Goal: Task Accomplishment & Management: Manage account settings

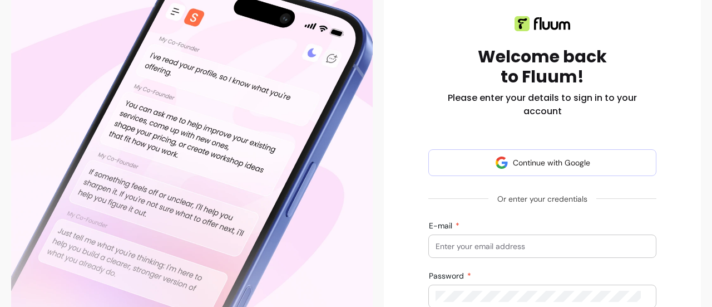
scroll to position [122, 0]
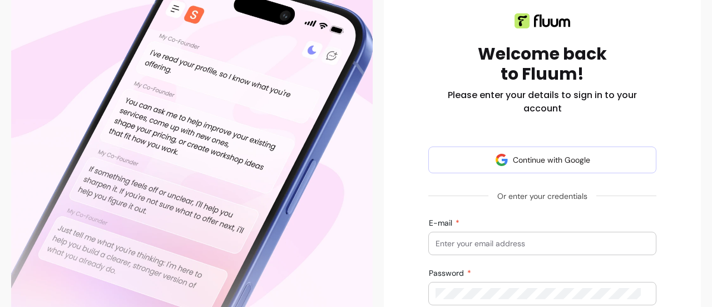
drag, startPoint x: 506, startPoint y: 142, endPoint x: 562, endPoint y: 117, distance: 61.3
click at [562, 117] on div "Welcome back to Fluum! Please enter your details to sign in to your account Con…" at bounding box center [543, 204] width 228 height 416
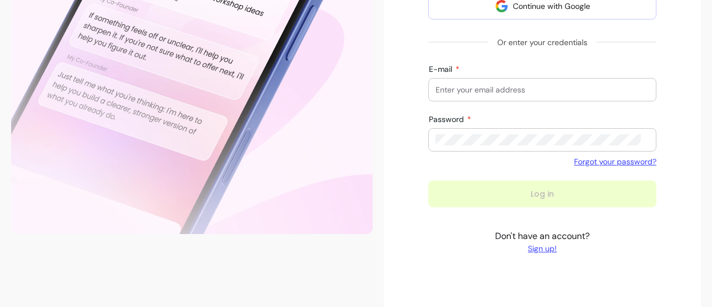
scroll to position [282, 0]
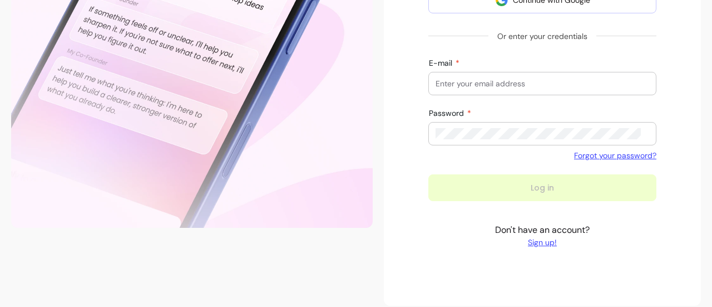
click at [516, 84] on input "E-mail" at bounding box center [543, 83] width 214 height 11
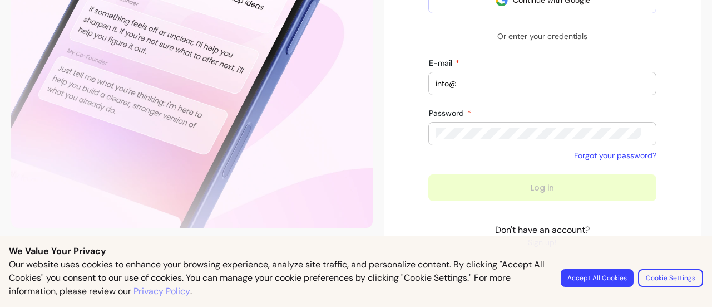
type input "info@kayalinyoga.com"
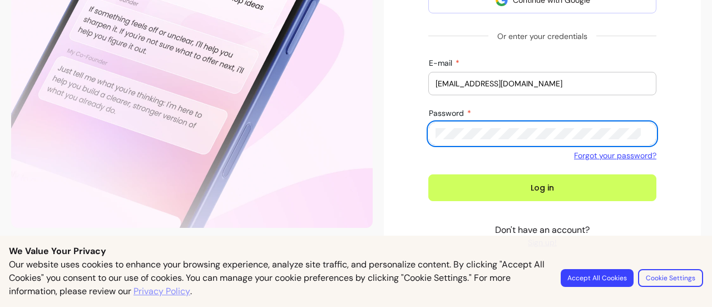
click at [429, 174] on button "Log in" at bounding box center [543, 187] width 228 height 27
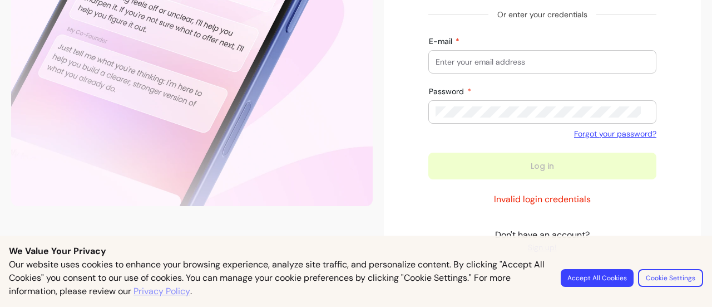
scroll to position [304, 0]
click at [487, 58] on input "E-mail" at bounding box center [543, 61] width 214 height 11
type input "info@kayalinyoga.com"
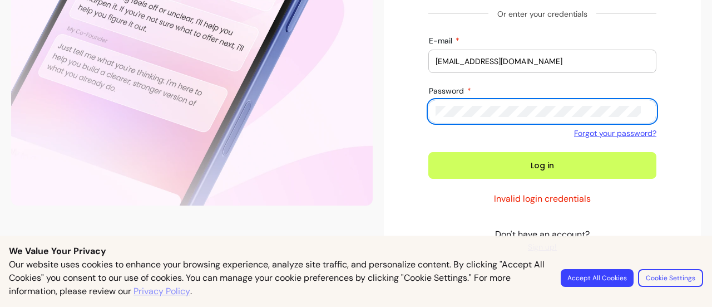
click at [429, 152] on button "Log in" at bounding box center [543, 165] width 228 height 27
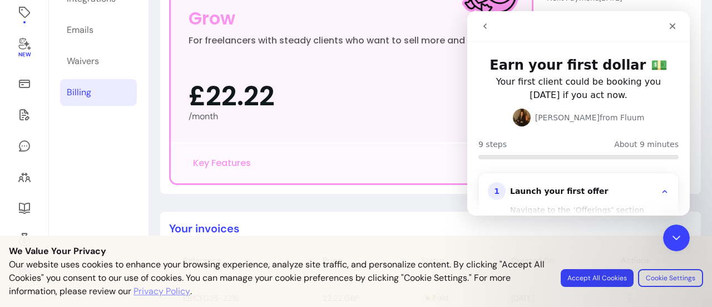
click at [670, 28] on icon "Close" at bounding box center [672, 26] width 9 height 9
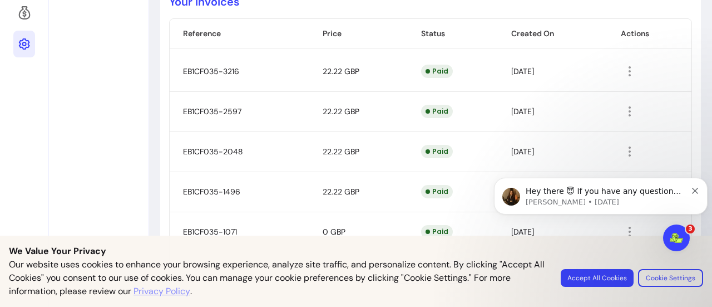
scroll to position [377, 0]
click at [696, 186] on button "Dismiss notification" at bounding box center [695, 189] width 7 height 9
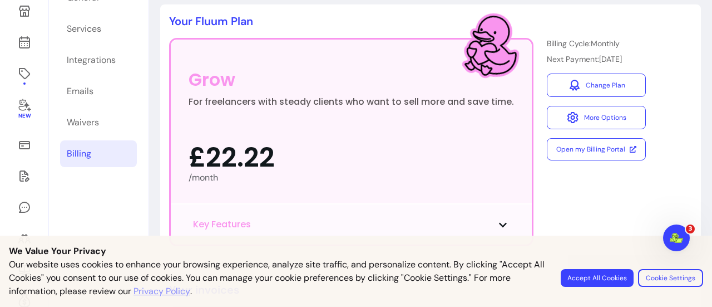
scroll to position [90, 0]
click at [608, 84] on link "Change Plan" at bounding box center [597, 84] width 96 height 23
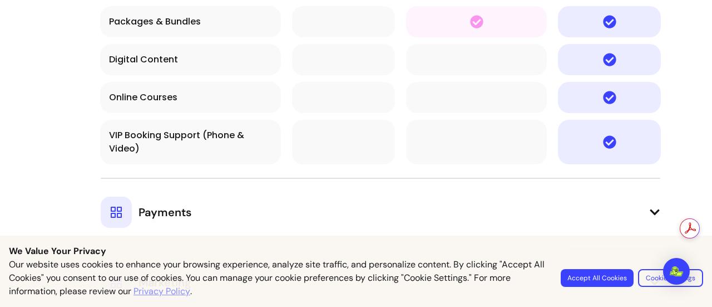
scroll to position [968, 0]
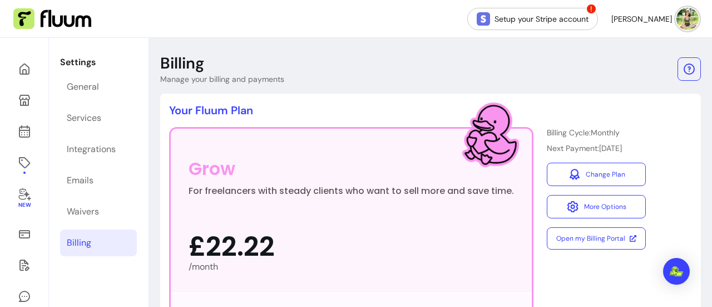
click at [101, 157] on link "Integrations" at bounding box center [98, 149] width 77 height 27
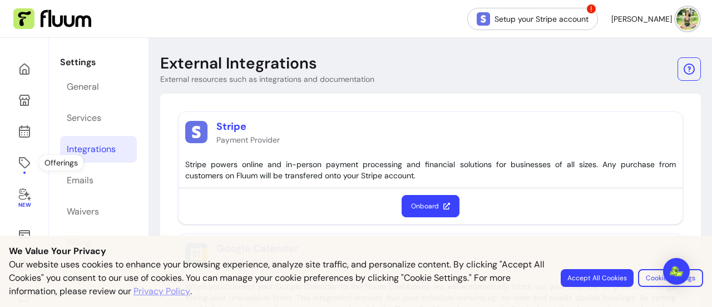
click at [22, 152] on link at bounding box center [24, 162] width 22 height 27
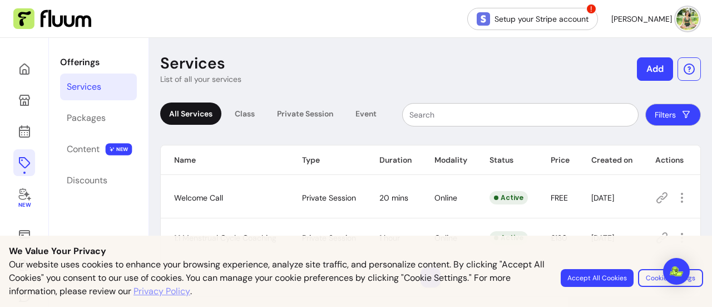
click at [85, 148] on div "Content" at bounding box center [83, 148] width 33 height 13
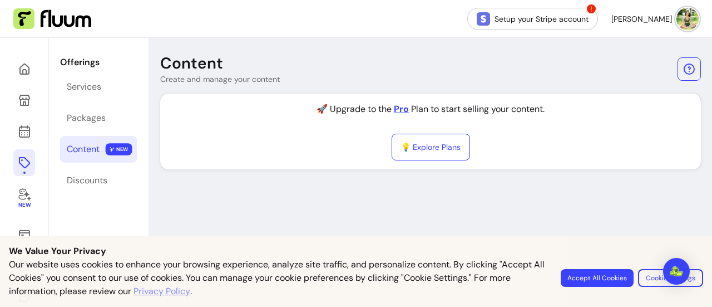
click at [97, 184] on div "Discounts" at bounding box center [87, 180] width 41 height 13
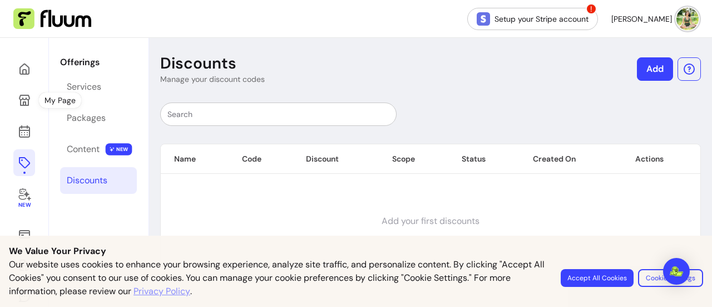
scroll to position [145, 0]
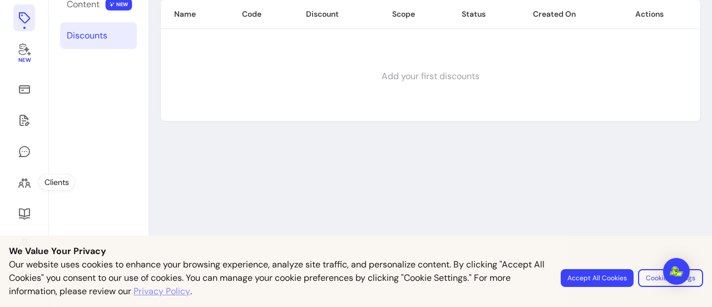
click at [27, 193] on link at bounding box center [24, 182] width 22 height 27
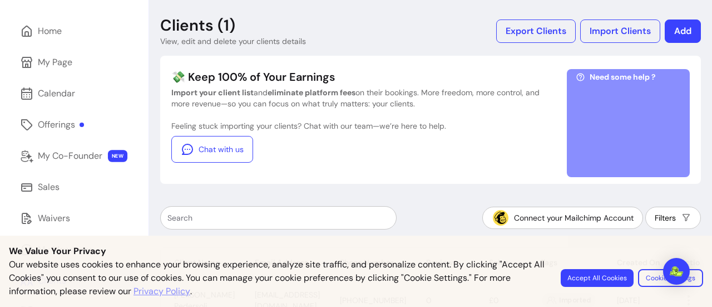
scroll to position [136, 0]
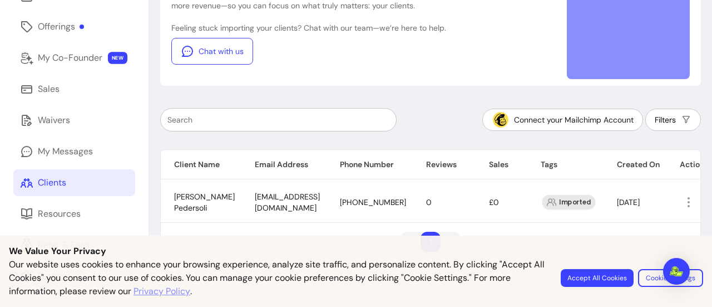
click at [47, 207] on div "Resources" at bounding box center [59, 213] width 43 height 13
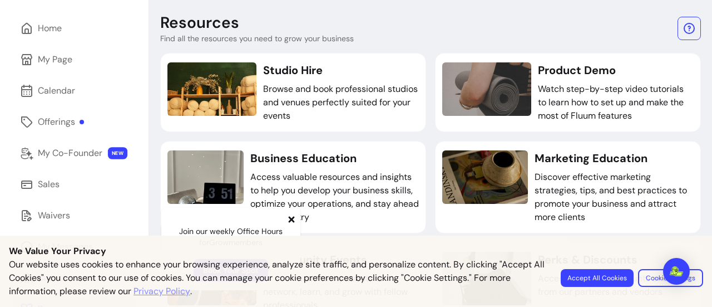
scroll to position [38, 0]
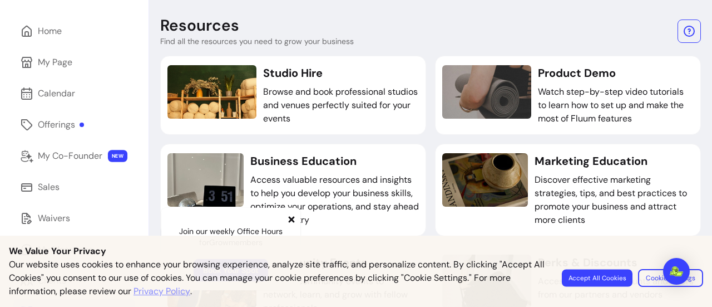
click at [607, 278] on button "Accept All Cookies" at bounding box center [597, 277] width 71 height 17
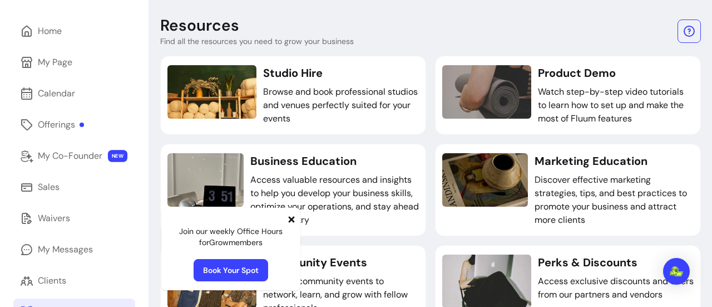
scroll to position [136, 0]
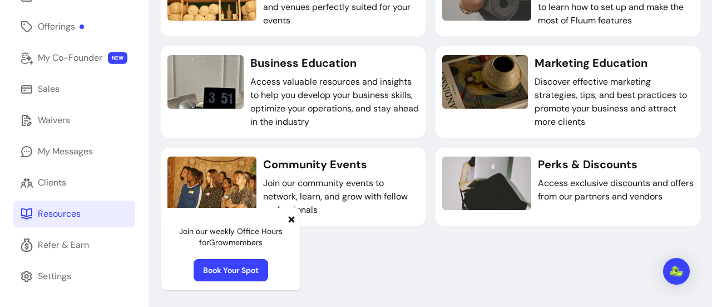
click at [289, 220] on icon at bounding box center [291, 219] width 9 height 9
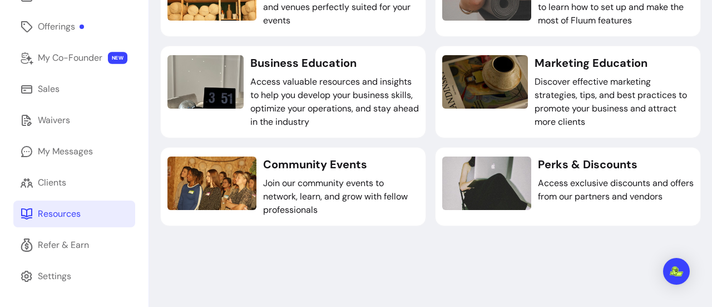
click at [237, 176] on div at bounding box center [212, 182] width 89 height 53
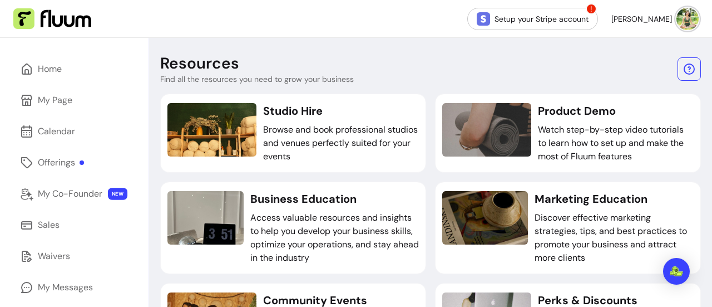
scroll to position [0, 0]
click at [71, 181] on link "My Co-Founder NEW" at bounding box center [74, 193] width 122 height 27
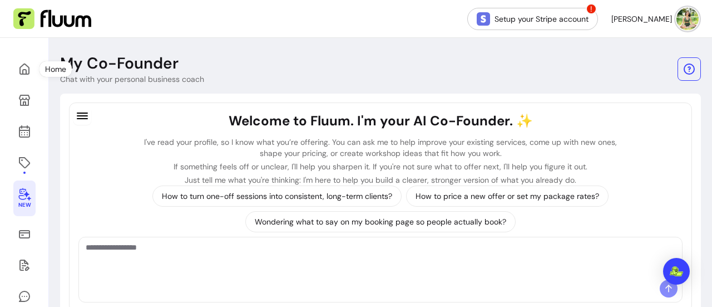
click at [23, 70] on icon at bounding box center [24, 68] width 13 height 13
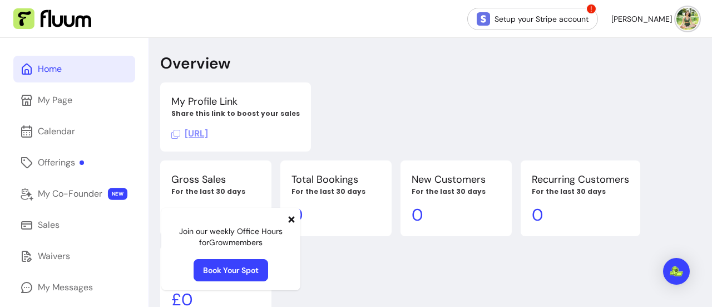
click at [41, 17] on img at bounding box center [52, 18] width 78 height 21
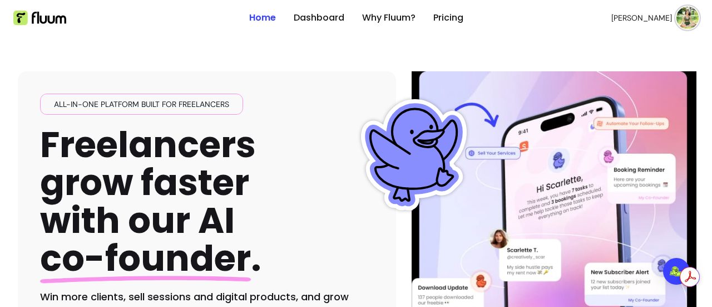
click at [654, 12] on button "[PERSON_NAME]" at bounding box center [655, 18] width 87 height 22
click at [650, 12] on button "[PERSON_NAME]" at bounding box center [655, 18] width 87 height 22
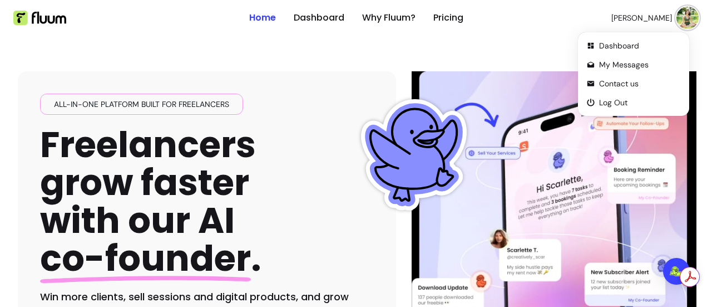
click at [42, 12] on img at bounding box center [39, 18] width 53 height 14
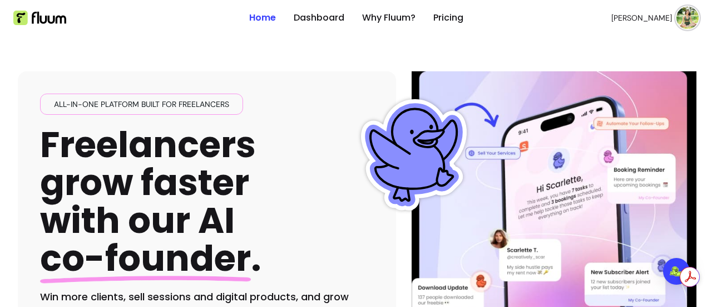
click at [690, 9] on header "Home Dashboard Why Fluum? Pricing Nour K. open navigation menu" at bounding box center [356, 18] width 712 height 36
click at [683, 15] on img at bounding box center [688, 18] width 22 height 22
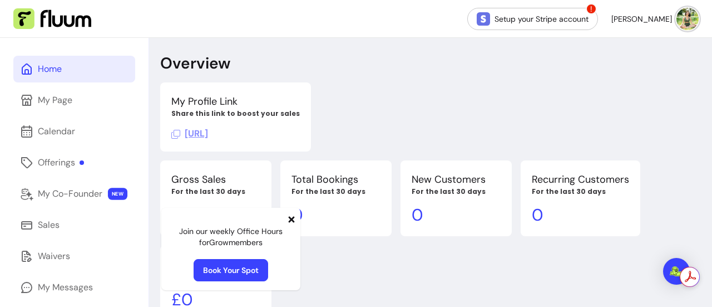
scroll to position [136, 0]
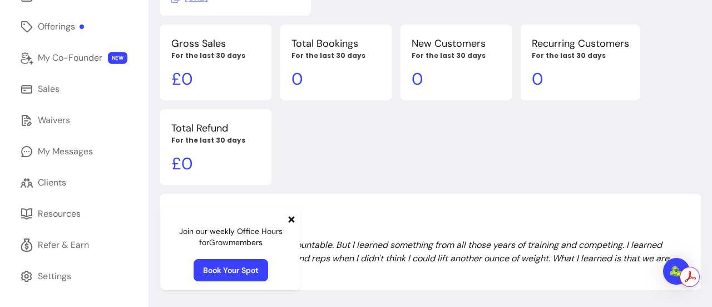
click at [57, 272] on div "Settings" at bounding box center [54, 275] width 33 height 13
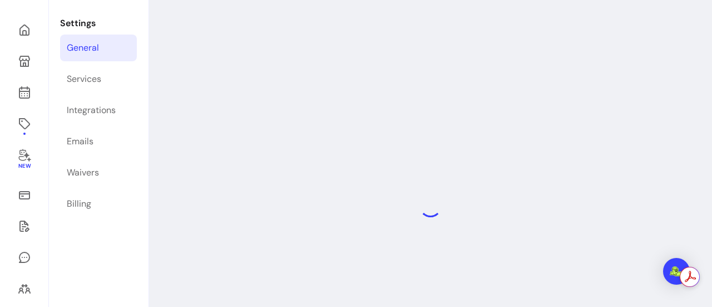
scroll to position [38, 0]
select select "**********"
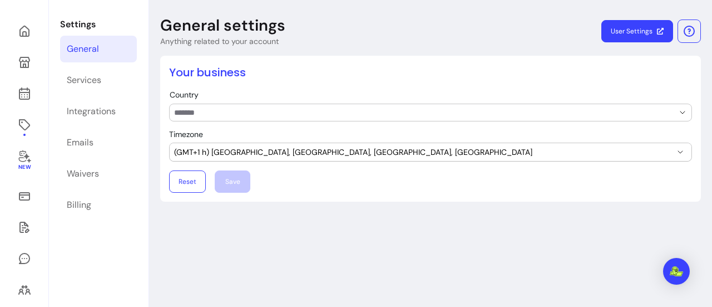
click at [83, 209] on div "Billing" at bounding box center [79, 204] width 24 height 13
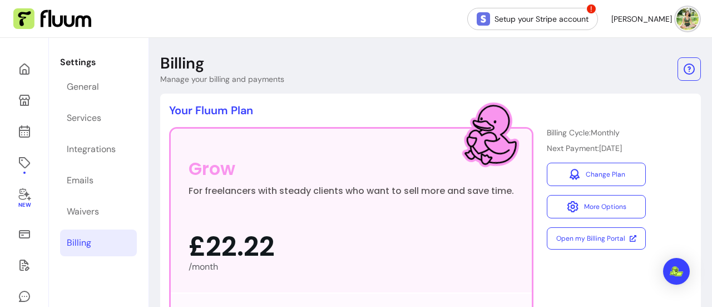
click at [107, 199] on link "Waivers" at bounding box center [98, 211] width 77 height 27
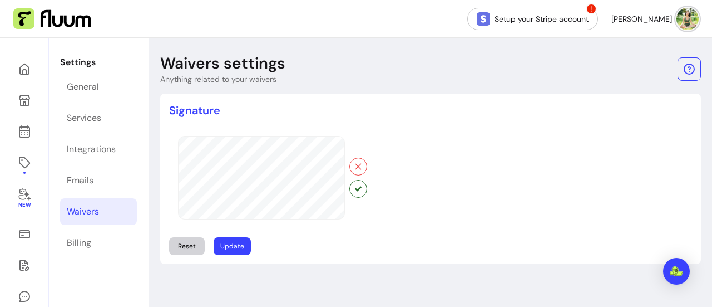
click at [96, 120] on div "Services" at bounding box center [84, 117] width 35 height 13
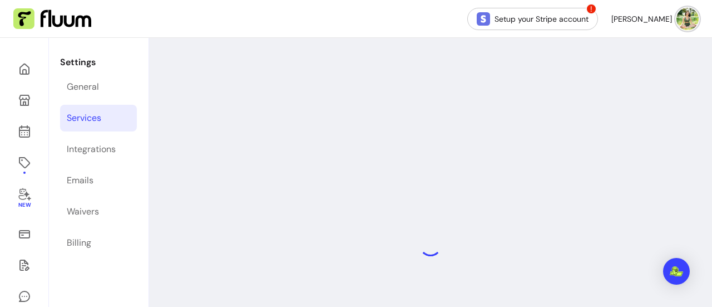
select select "***"
select select "****"
select select "***"
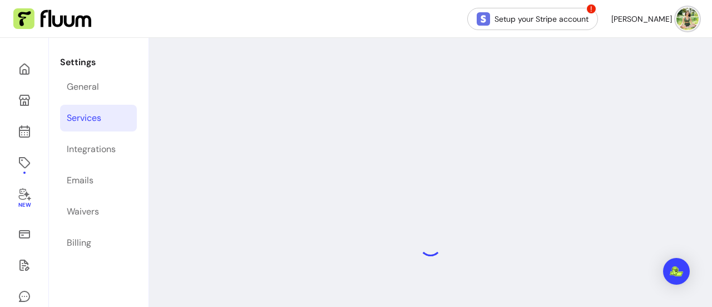
select select "***"
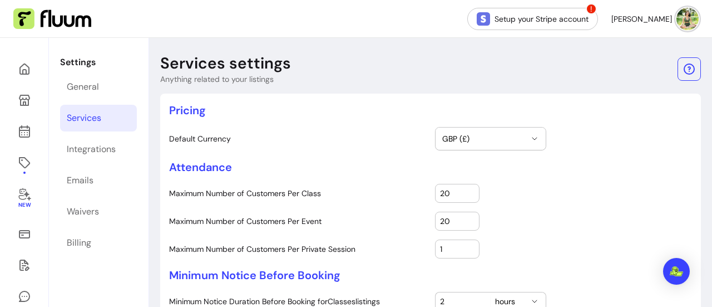
click at [92, 85] on div "General" at bounding box center [83, 86] width 32 height 13
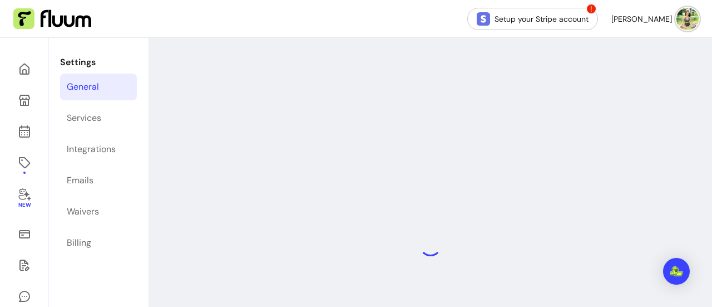
select select "**********"
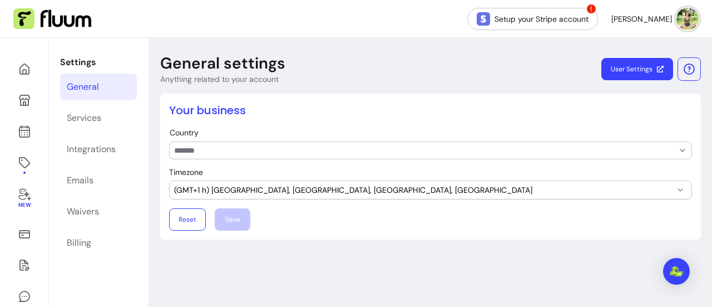
click at [84, 171] on link "Emails" at bounding box center [98, 180] width 77 height 27
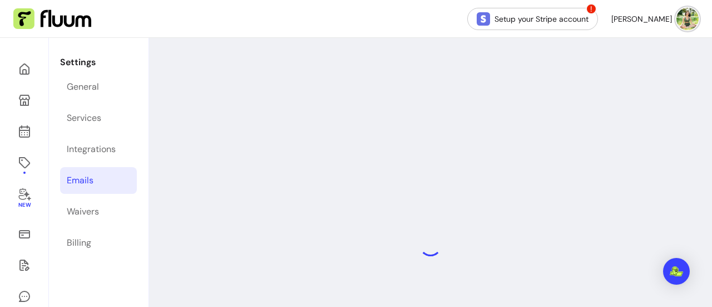
select select "**********"
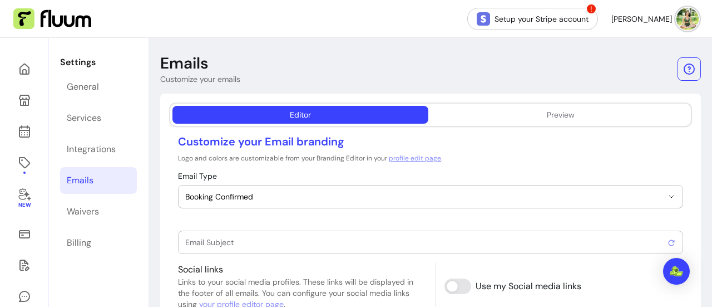
type input "Booking confirmed !"
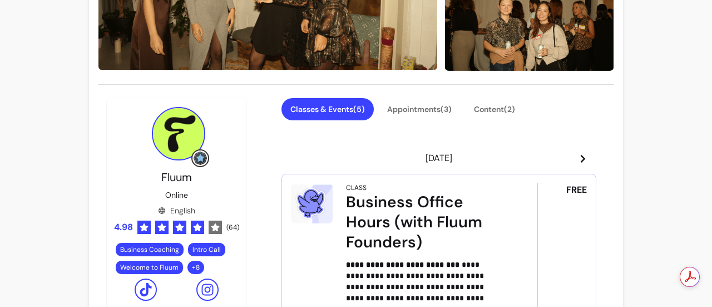
scroll to position [17, 0]
